Goal: Task Accomplishment & Management: Manage account settings

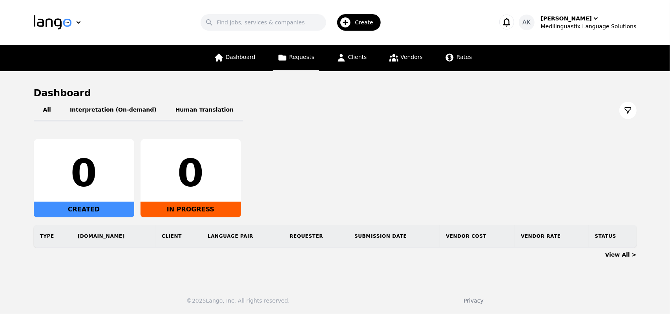
click at [300, 52] on link "Requests" at bounding box center [296, 58] width 46 height 26
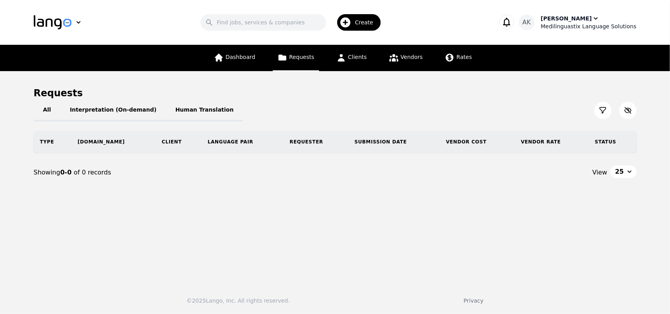
click at [569, 23] on div "Medilinguastix Language Solutions" at bounding box center [589, 26] width 96 height 8
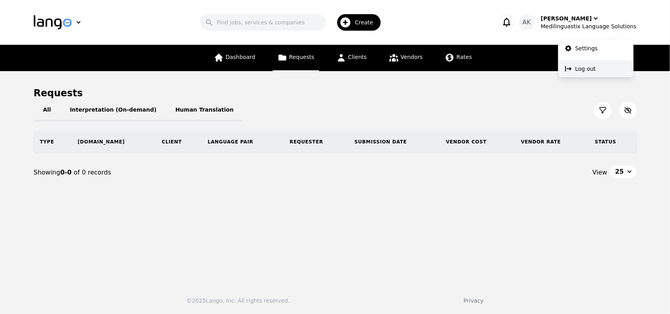
click at [589, 71] on p "Log out" at bounding box center [585, 69] width 20 height 8
